Goal: Transaction & Acquisition: Purchase product/service

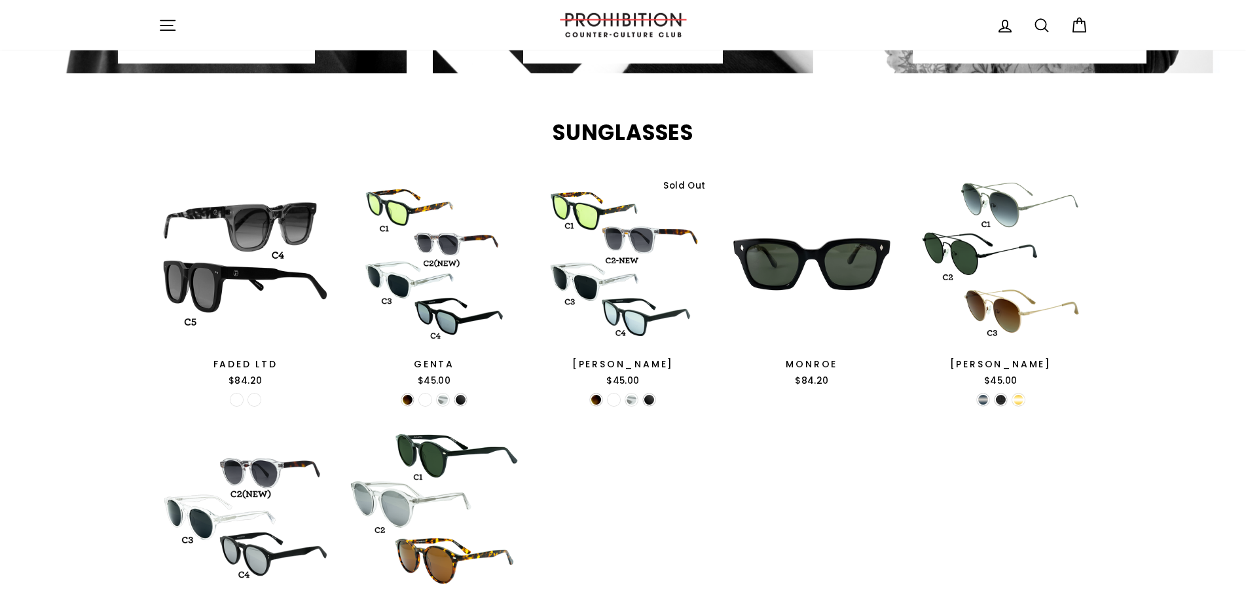
scroll to position [1202, 0]
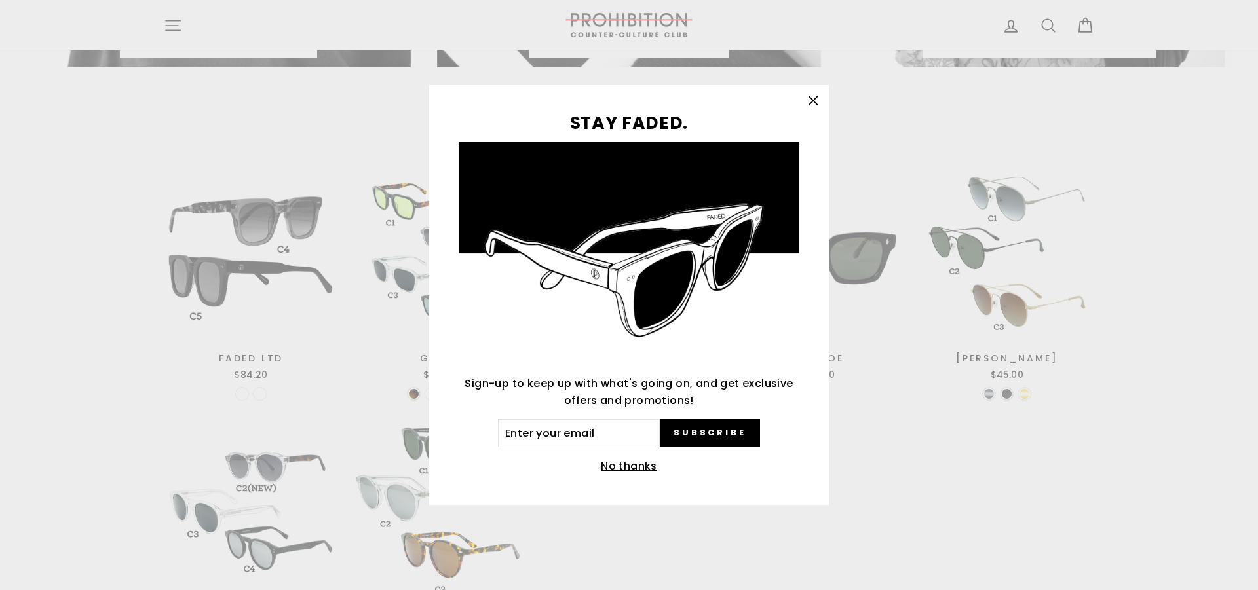
click at [815, 101] on icon "button" at bounding box center [813, 101] width 18 height 18
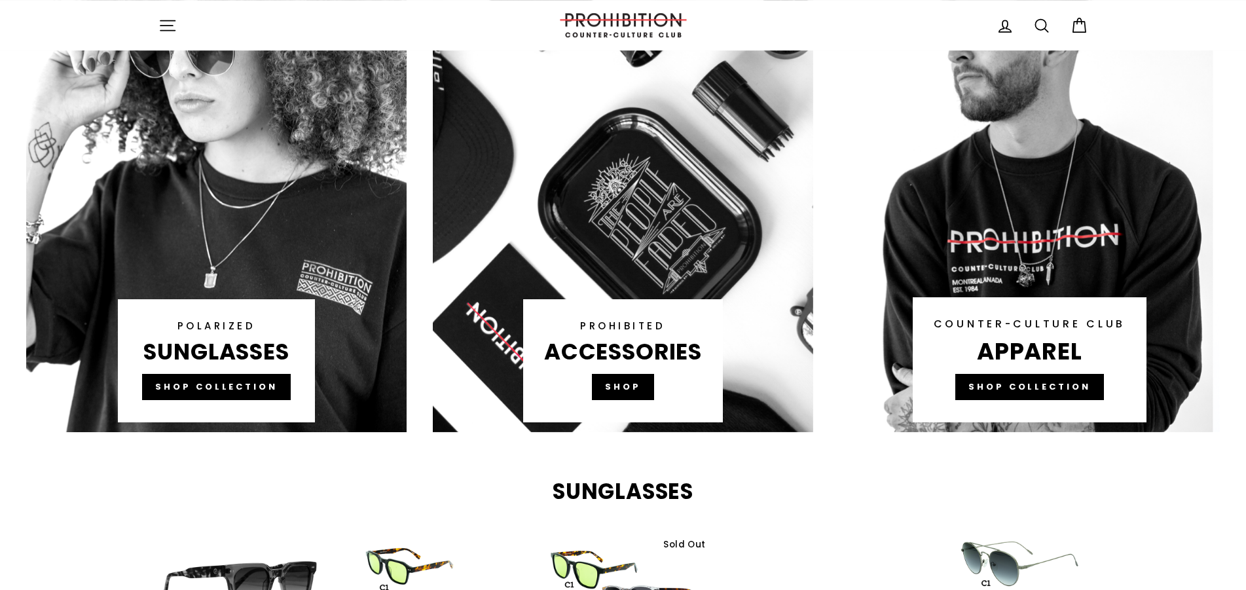
scroll to position [835, 0]
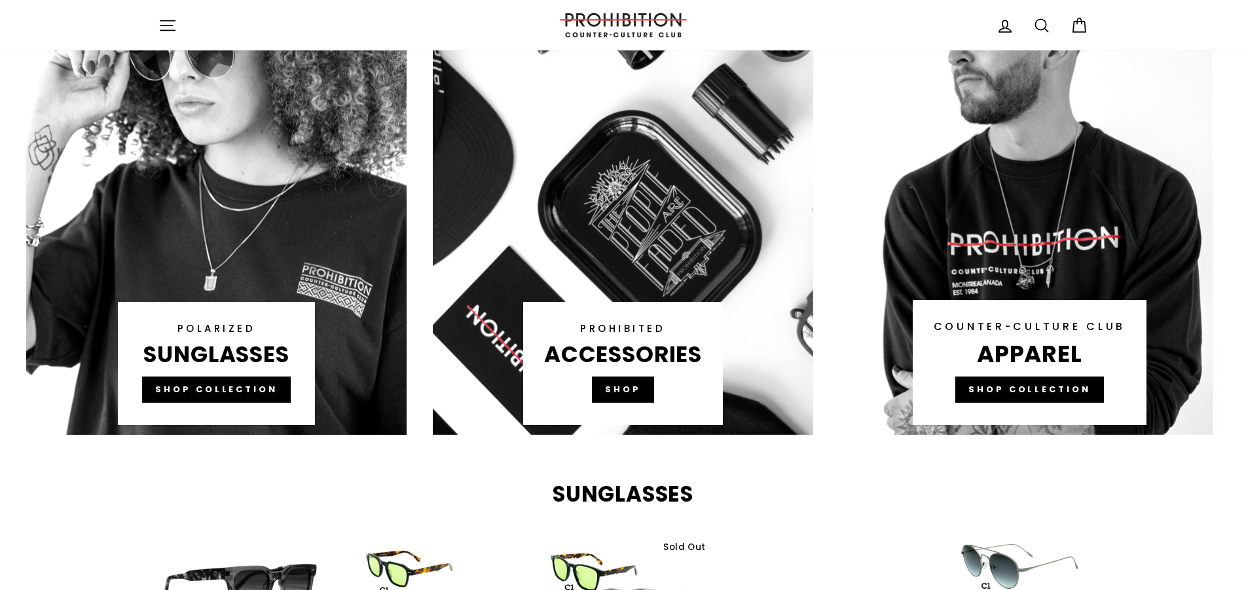
click at [637, 386] on link at bounding box center [623, 186] width 381 height 498
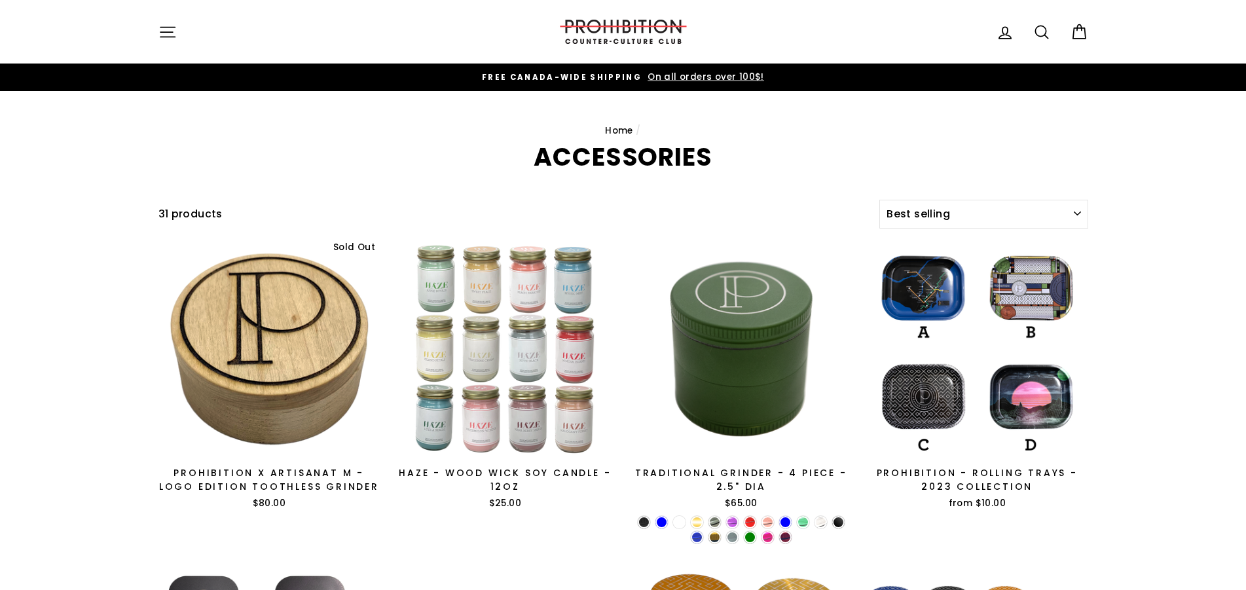
select select "best-selling"
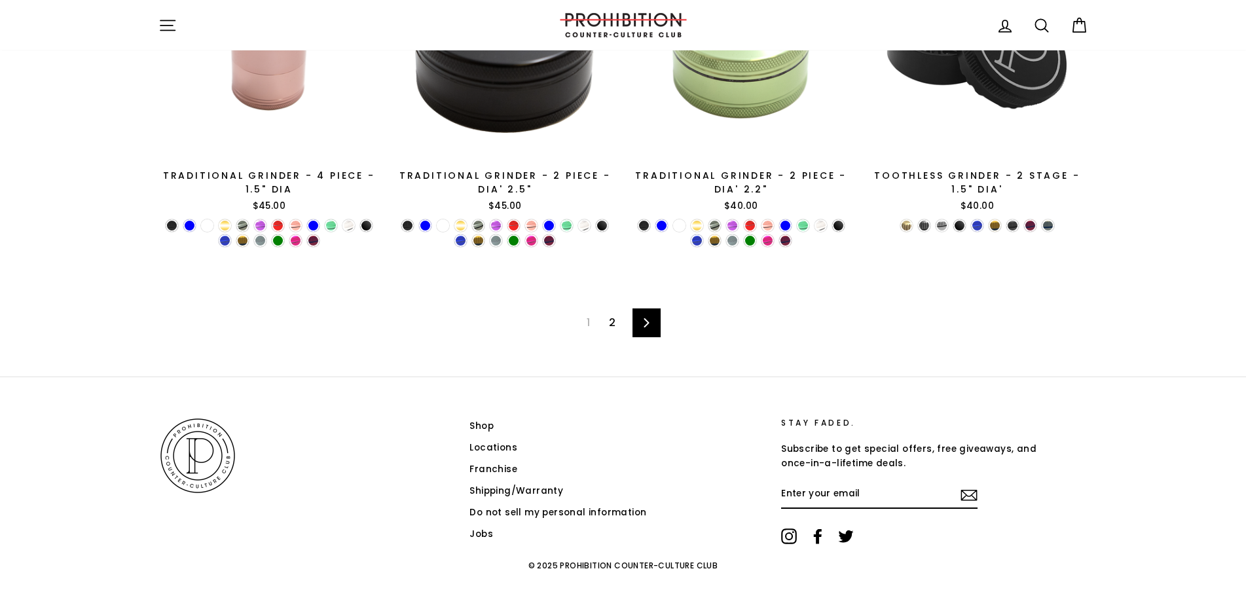
scroll to position [2212, 0]
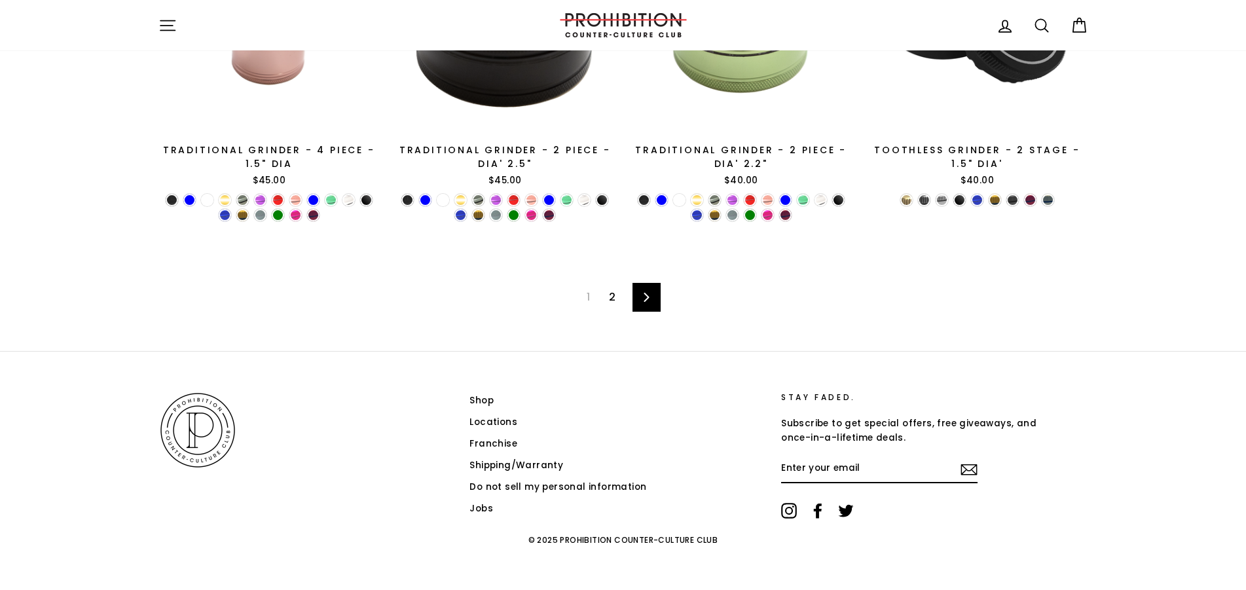
click at [593, 296] on span "1" at bounding box center [588, 297] width 19 height 21
click at [615, 295] on link "2" at bounding box center [612, 297] width 22 height 21
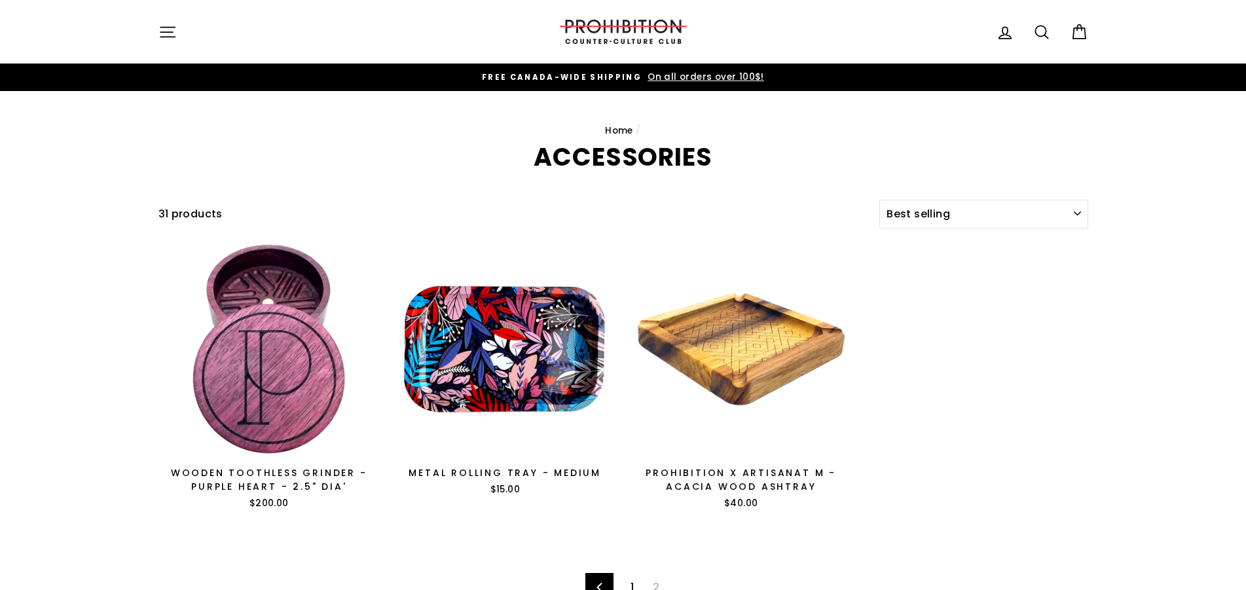
select select "best-selling"
